Goal: Task Accomplishment & Management: Complete application form

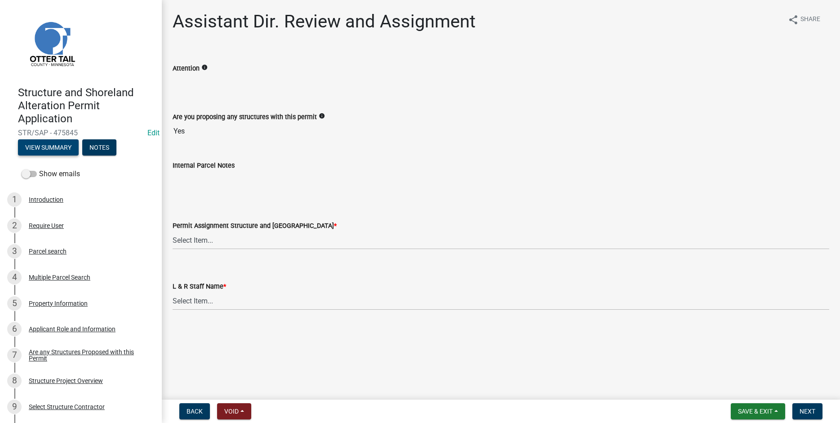
click at [50, 148] on button "View Summary" at bounding box center [48, 147] width 61 height 16
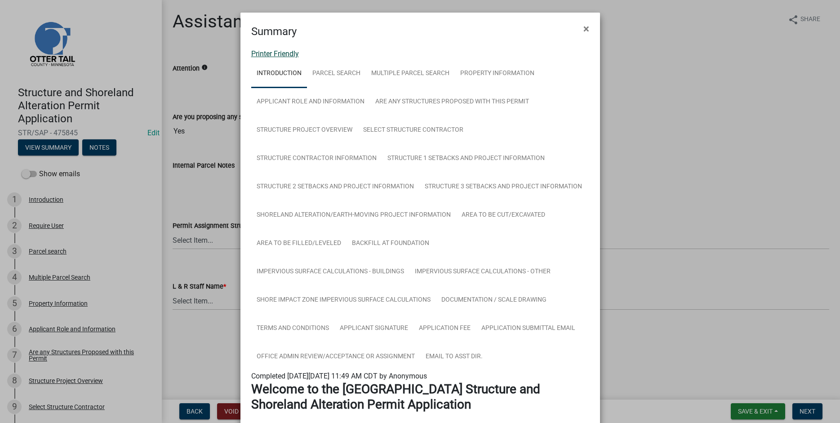
click at [266, 56] on link "Printer Friendly" at bounding box center [275, 53] width 48 height 9
click at [588, 27] on span "×" at bounding box center [586, 28] width 6 height 13
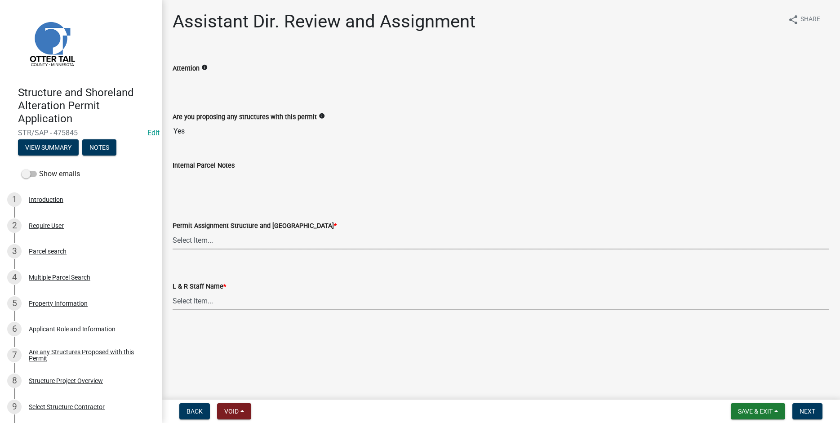
click at [173, 231] on select "Select Item... [PERSON_NAME] ([EMAIL_ADDRESS][DOMAIN_NAME]) [PERSON_NAME] ([EMA…" at bounding box center [501, 240] width 657 height 18
click option "[PERSON_NAME] ([EMAIL_ADDRESS][DOMAIN_NAME])" at bounding box center [0, 0] width 0 height 0
select select "46a67eee-2c7d-4579-9973-15a8b9f9d8c4"
click at [173, 292] on select "Select Item... [PERSON_NAME] [PERSON_NAME] [PERSON_NAME] [PERSON_NAME] [PERSON_…" at bounding box center [501, 301] width 657 height 18
click option "[PERSON_NAME]" at bounding box center [0, 0] width 0 height 0
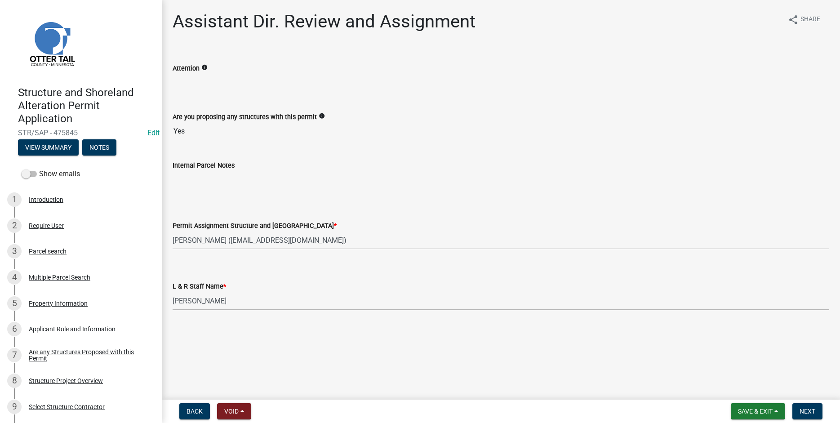
select select "f6a741f6-6d10-4601-9562-2e8ce244b7e0"
click at [809, 413] on span "Next" at bounding box center [808, 411] width 16 height 7
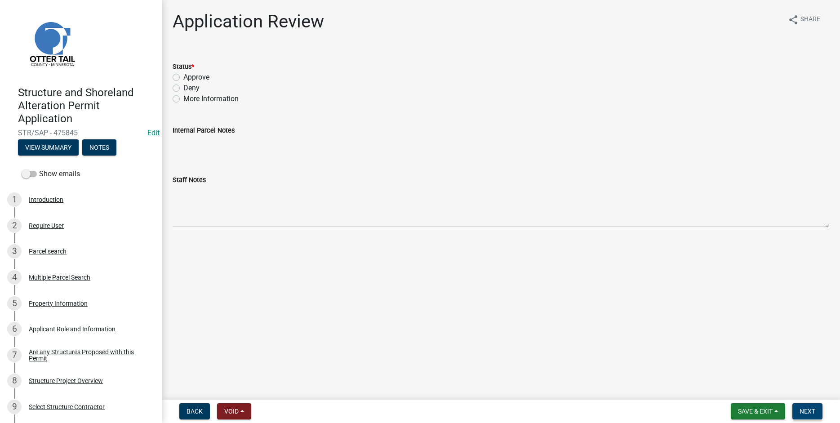
click at [798, 411] on button "Next" at bounding box center [807, 411] width 30 height 16
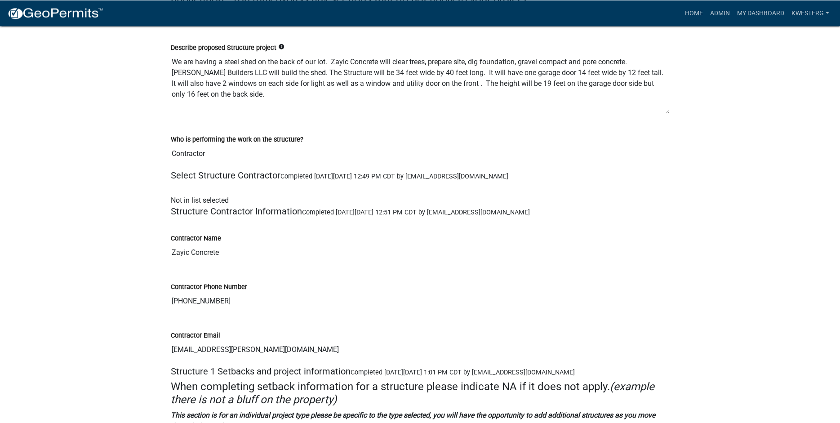
scroll to position [2166, 0]
